Goal: Obtain resource: Obtain resource

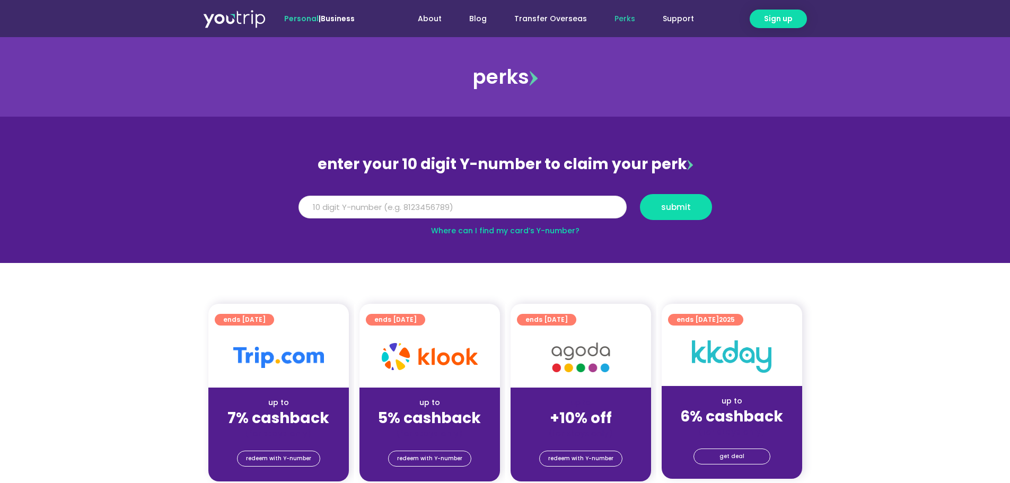
click at [478, 207] on input "Y Number" at bounding box center [463, 207] width 328 height 23
type input "5162400073568730"
click at [640, 194] on button "submit" at bounding box center [676, 207] width 72 height 26
click at [362, 203] on input "5162400073568730" at bounding box center [463, 207] width 328 height 23
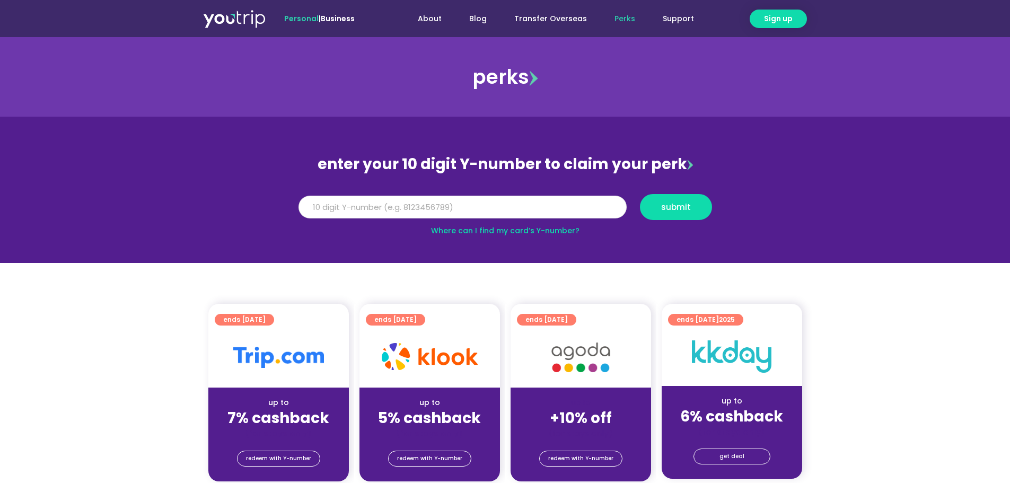
click at [362, 203] on input "5162400073568730" at bounding box center [463, 207] width 328 height 23
click at [532, 241] on section "enter your 10 digit Y-number to claim your perk Y Number submit Where can I fin…" at bounding box center [505, 190] width 1010 height 146
click at [533, 230] on link "Where can I find my card’s Y-number?" at bounding box center [505, 230] width 149 height 11
click at [402, 209] on input "Y Number" at bounding box center [463, 207] width 328 height 23
type input "8171604969"
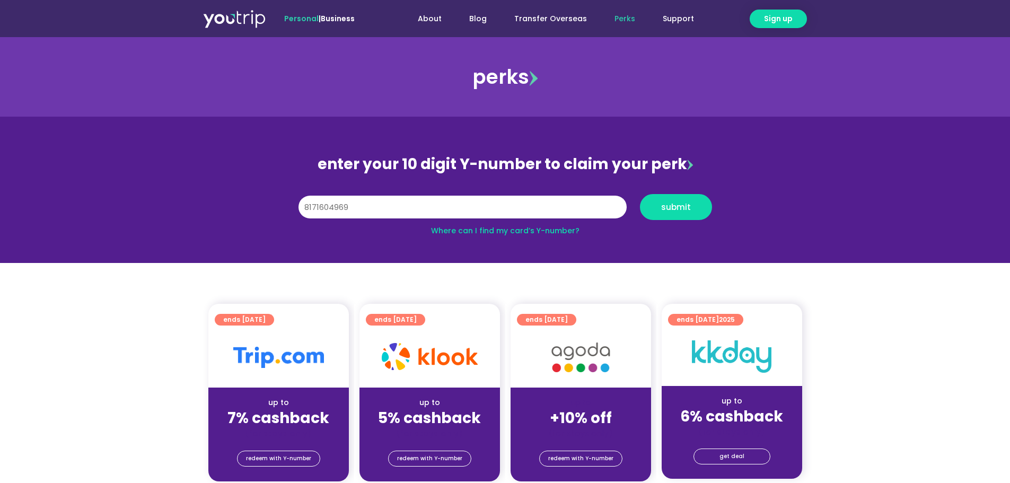
click at [701, 192] on div "Y Number 8171604969 submit" at bounding box center [505, 207] width 424 height 37
click at [691, 204] on span "submit" at bounding box center [676, 207] width 54 height 8
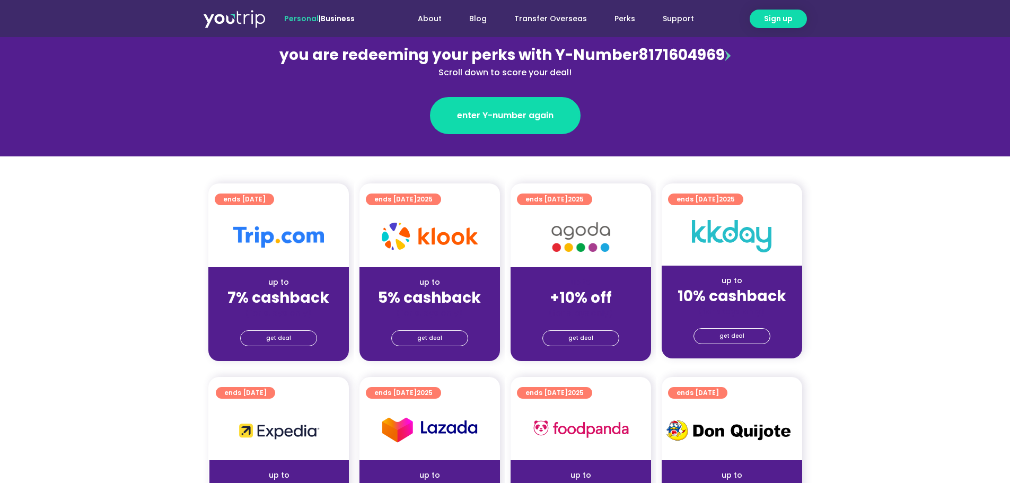
scroll to position [159, 0]
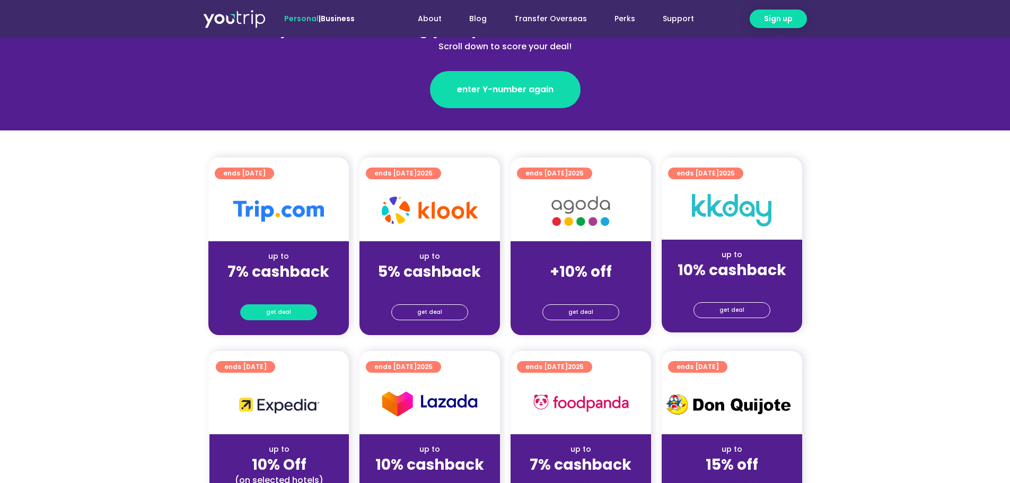
click at [294, 311] on link "get deal" at bounding box center [278, 312] width 77 height 16
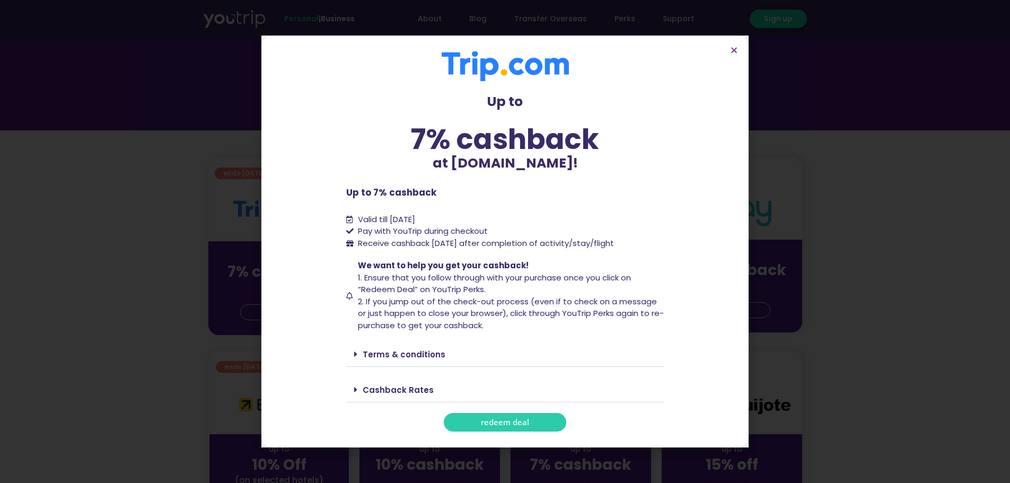
click at [524, 420] on span "redeem deal" at bounding box center [505, 422] width 48 height 8
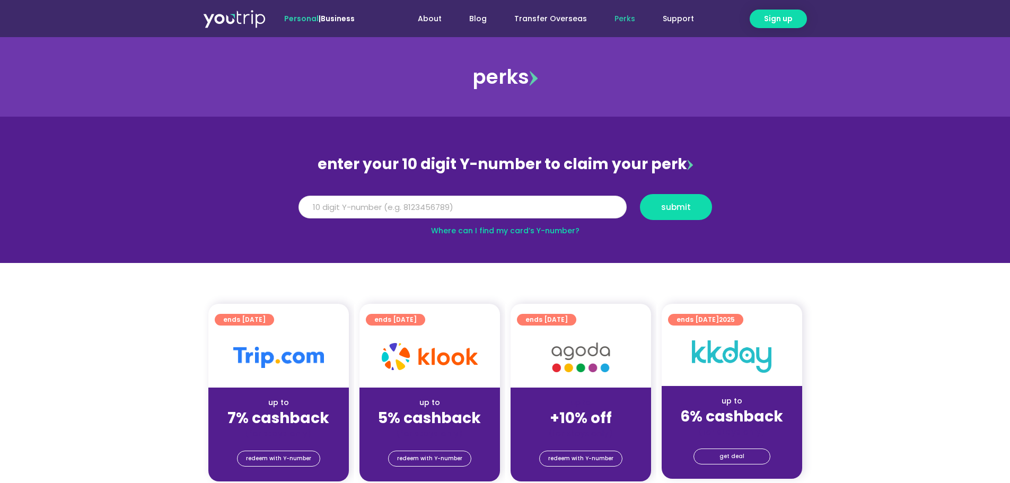
drag, startPoint x: 0, startPoint y: 0, endPoint x: 396, endPoint y: 213, distance: 449.9
click at [396, 213] on input "Y Number" at bounding box center [463, 207] width 328 height 23
type input "8171604969"
click at [640, 194] on button "submit" at bounding box center [676, 207] width 72 height 26
